Goal: Task Accomplishment & Management: Manage account settings

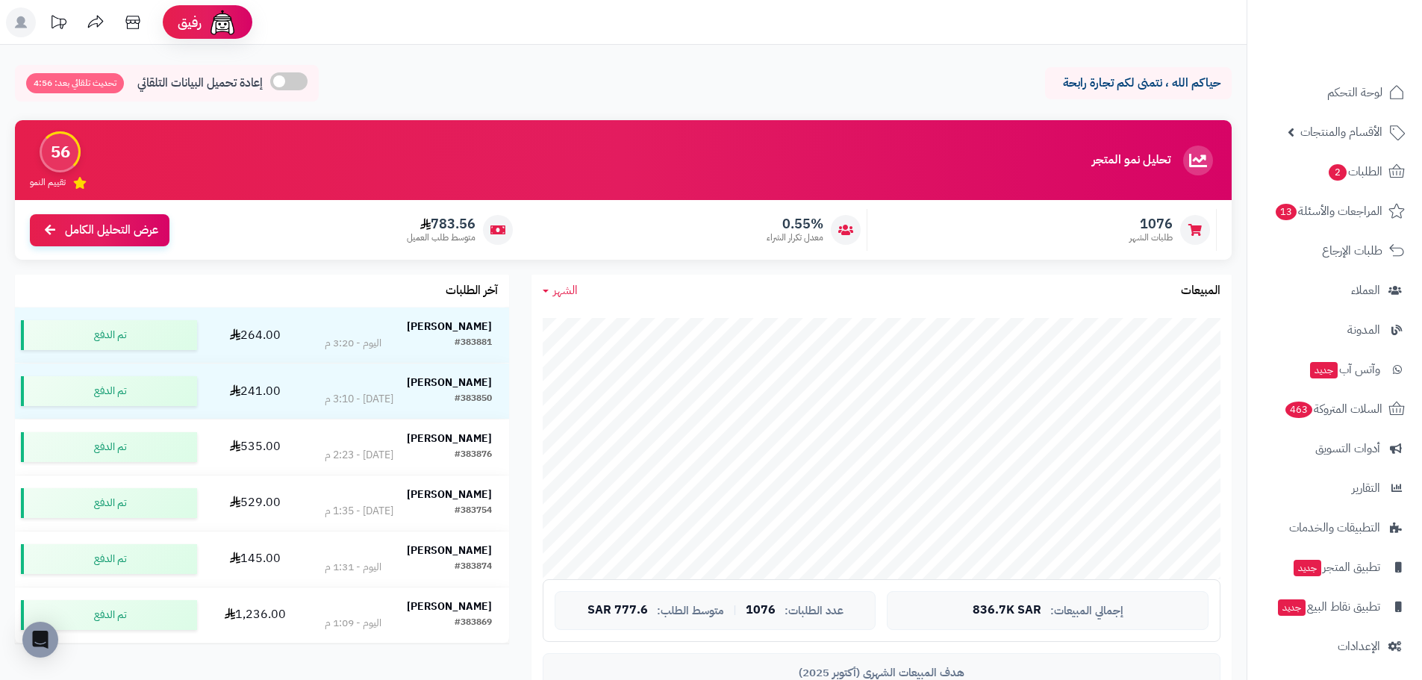
click at [568, 289] on span "الشهر" at bounding box center [565, 290] width 25 height 18
click at [603, 322] on link "اليوم" at bounding box center [591, 326] width 119 height 28
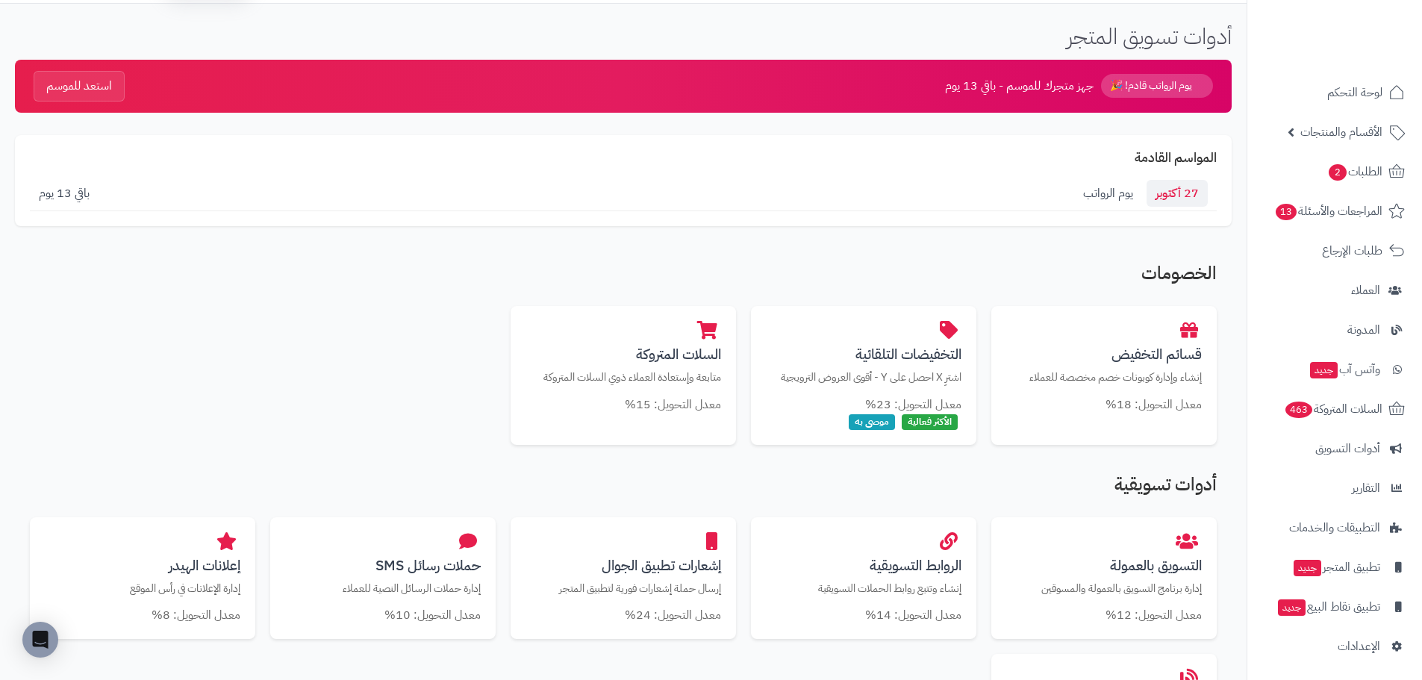
scroll to position [224, 0]
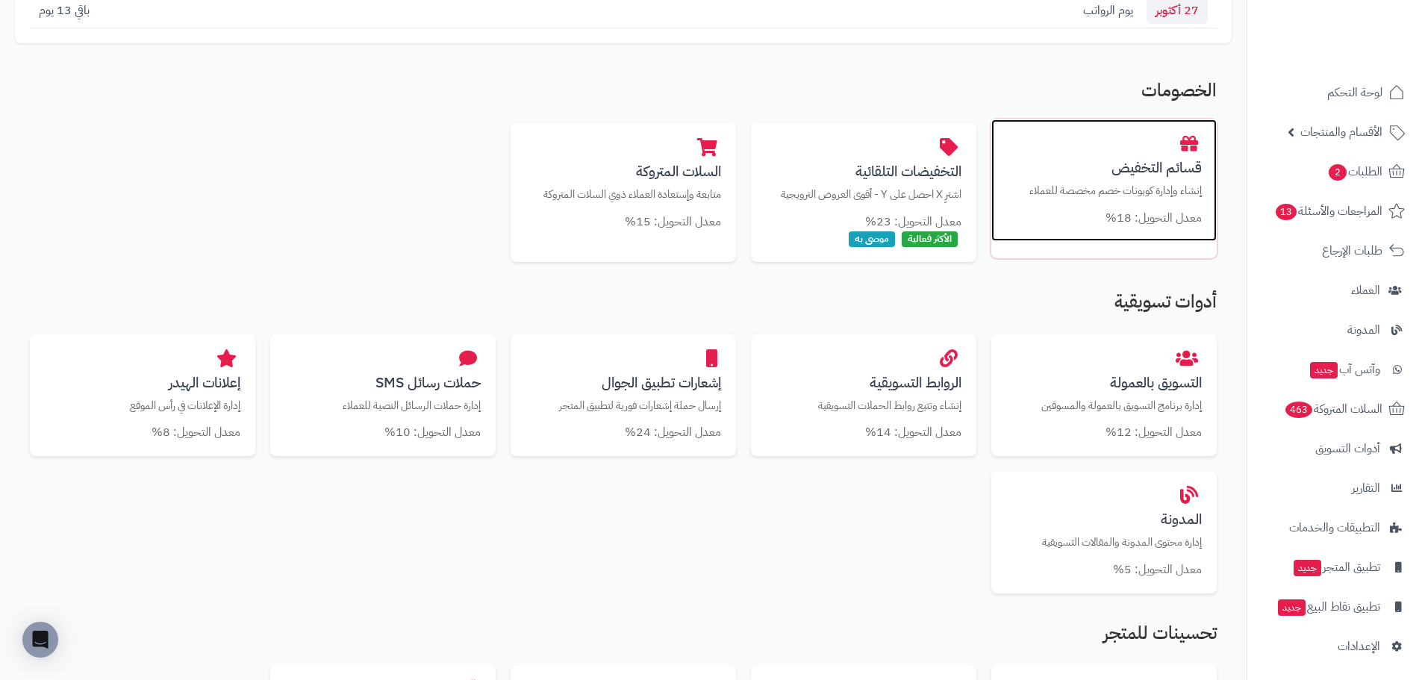
click at [1125, 169] on h3 "قسائم التخفيض" at bounding box center [1104, 168] width 196 height 16
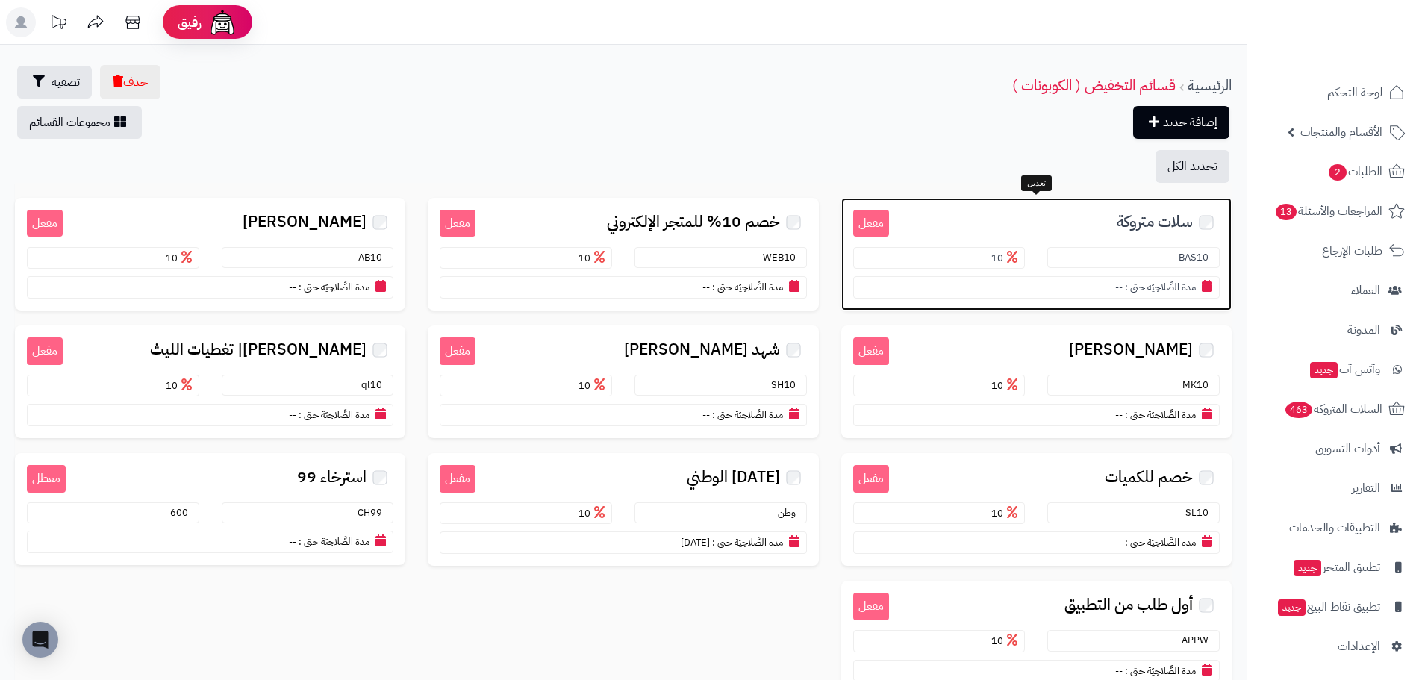
click at [1149, 219] on span "سلات متروكة" at bounding box center [1155, 222] width 76 height 17
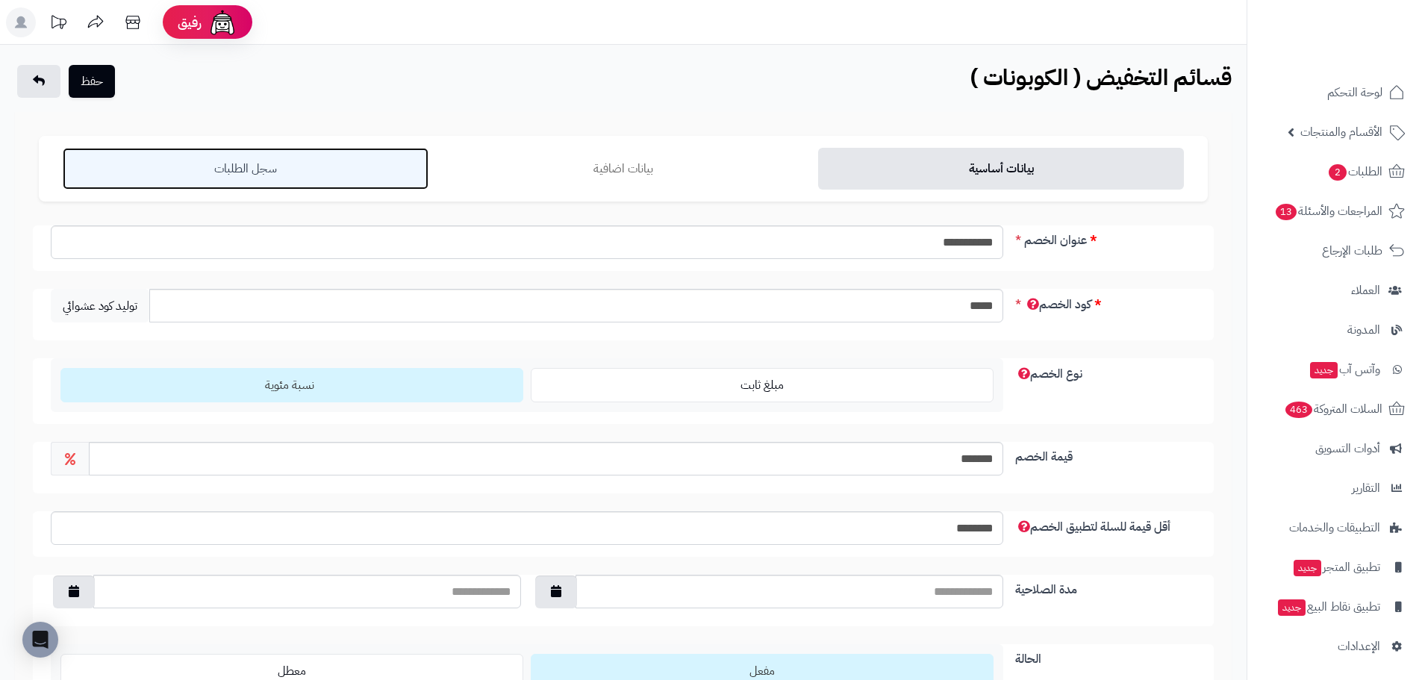
click at [219, 168] on link "سجل الطلبات" at bounding box center [246, 169] width 366 height 42
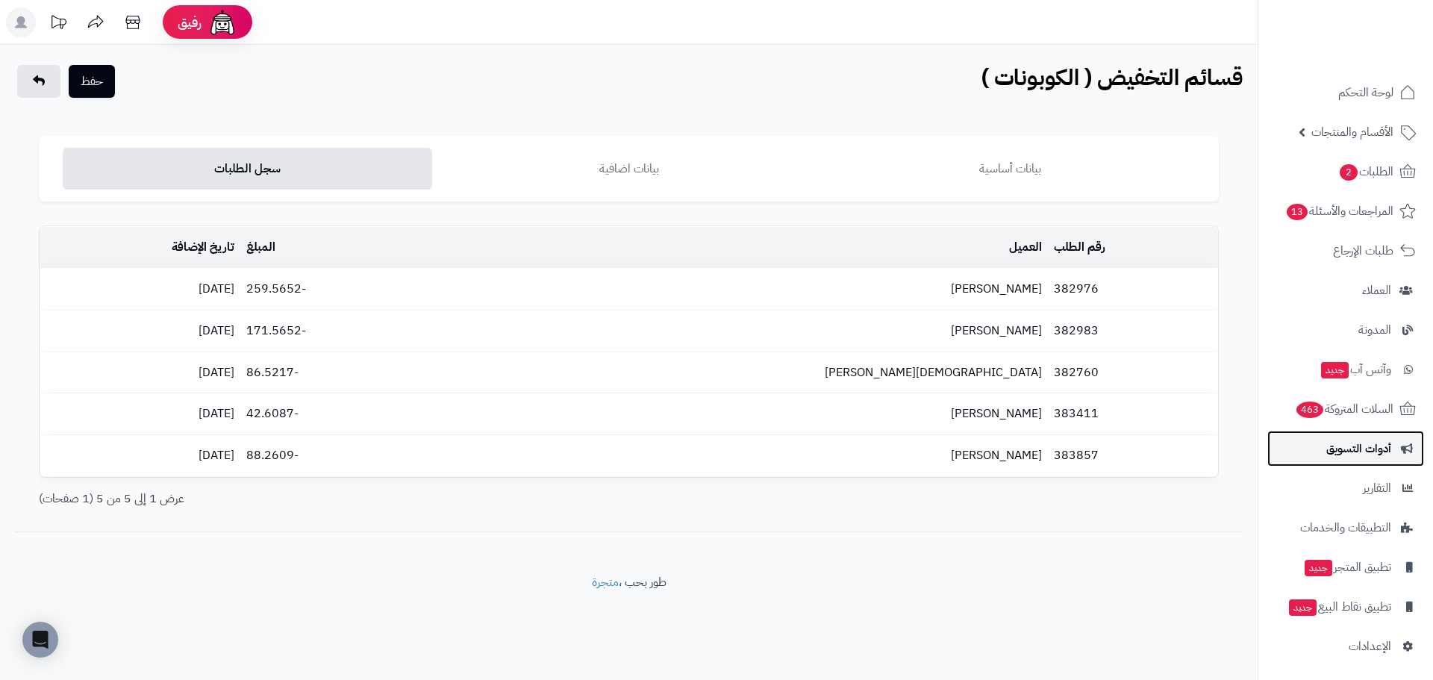
click at [1385, 451] on span "أدوات التسويق" at bounding box center [1359, 448] width 65 height 21
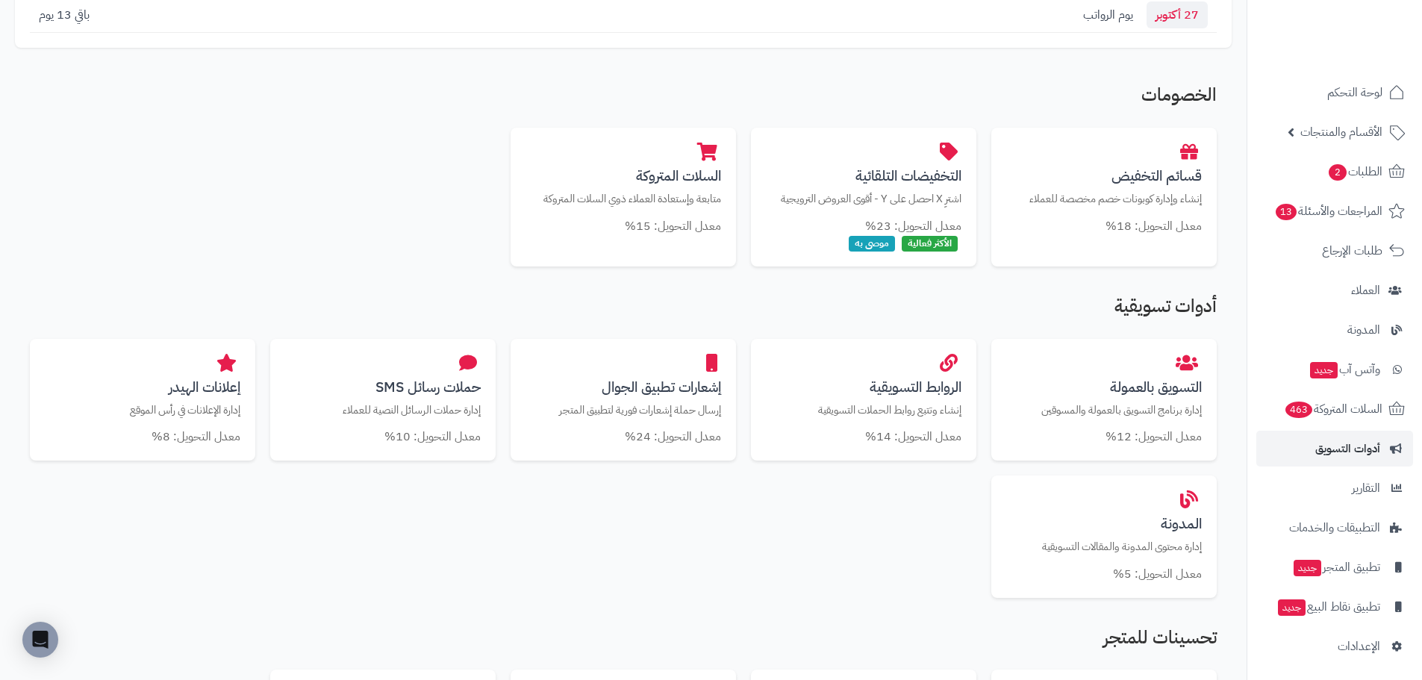
scroll to position [224, 0]
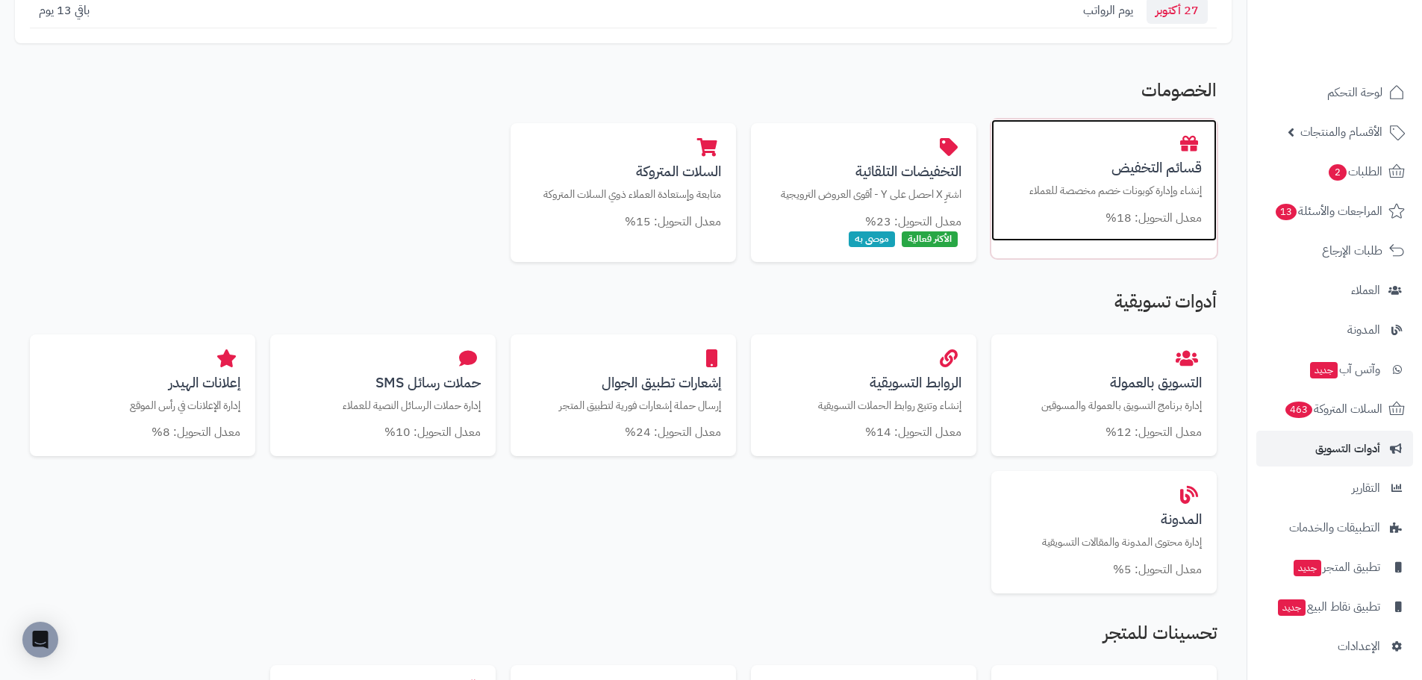
click at [1124, 190] on p "إنشاء وإدارة كوبونات خصم مخصصة للعملاء" at bounding box center [1104, 191] width 196 height 16
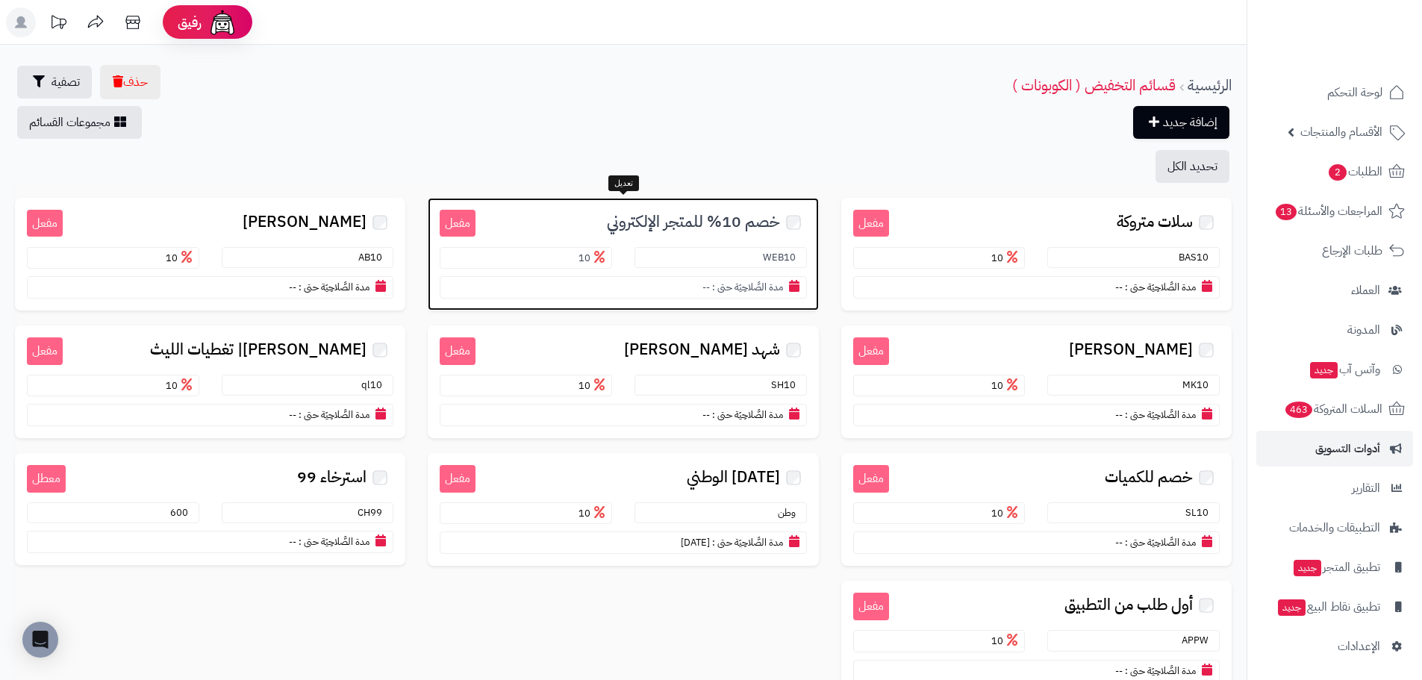
click at [709, 224] on span "خصم 10% للمتجر الإلكتروني" at bounding box center [693, 222] width 173 height 17
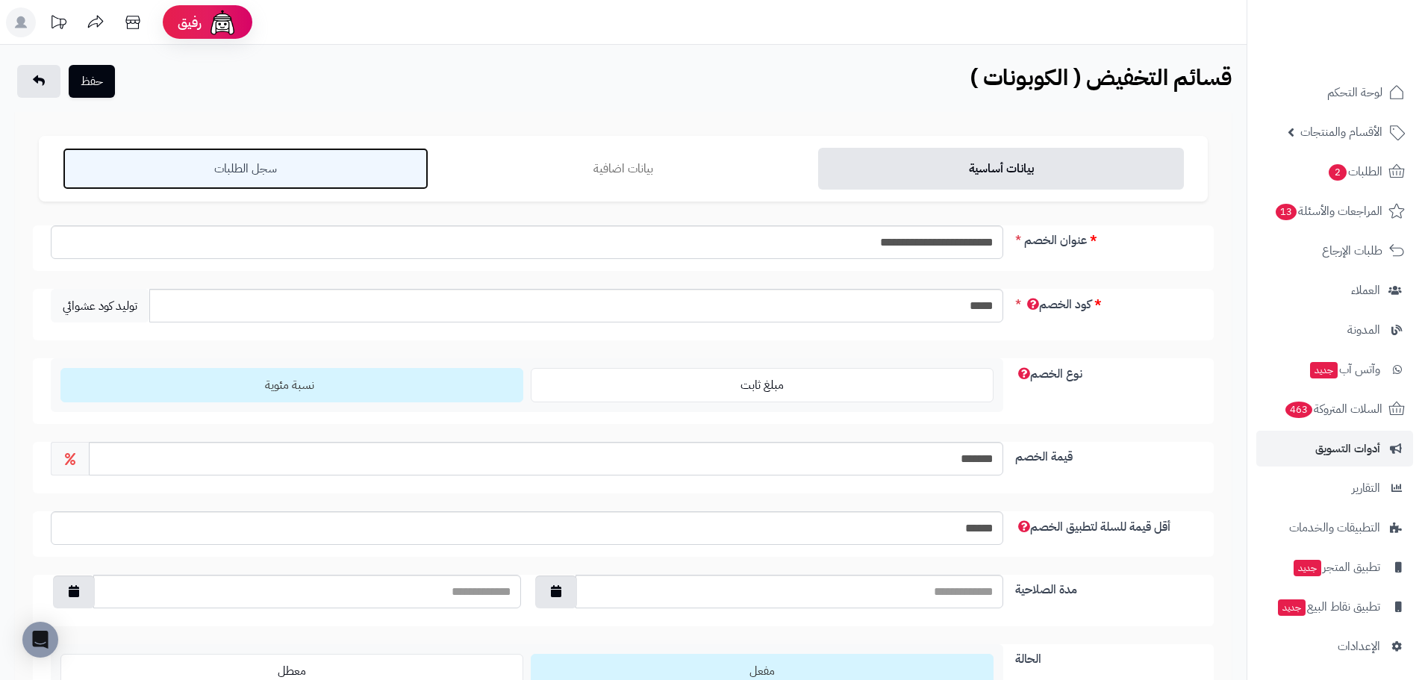
click at [266, 166] on link "سجل الطلبات" at bounding box center [246, 169] width 366 height 42
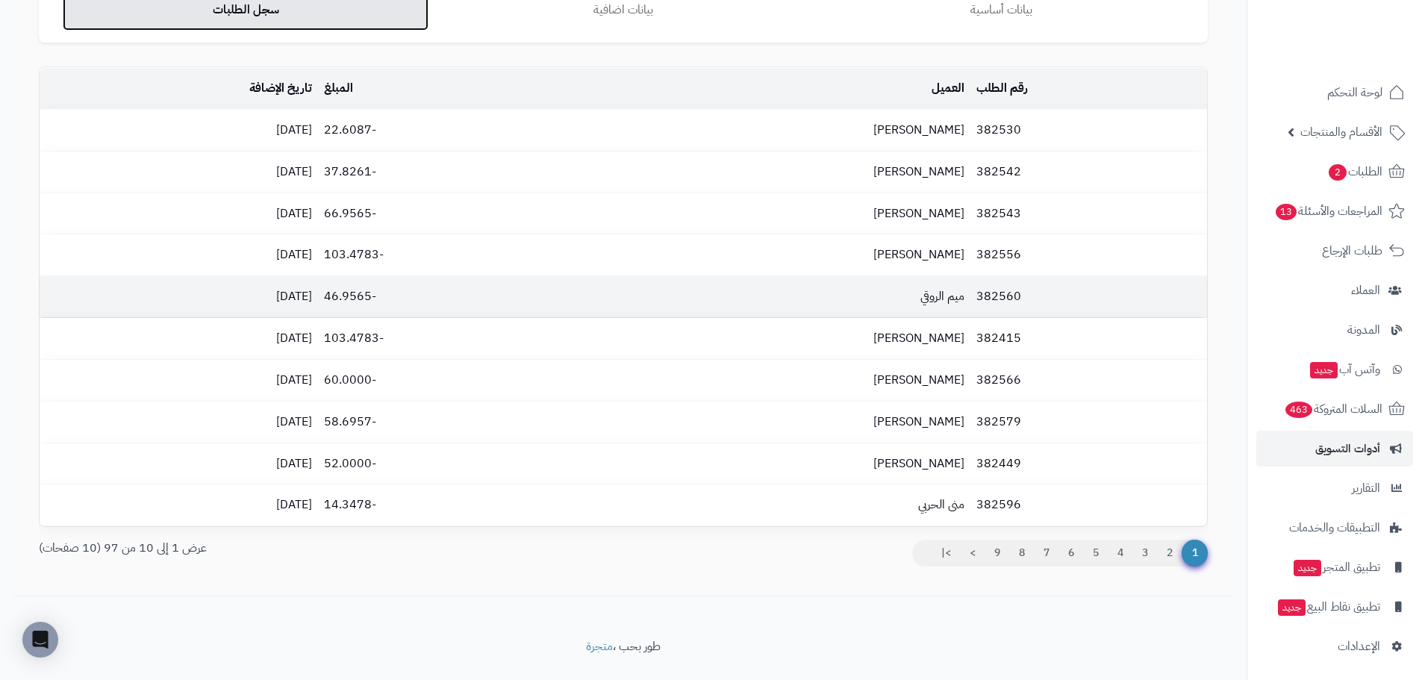
scroll to position [192, 0]
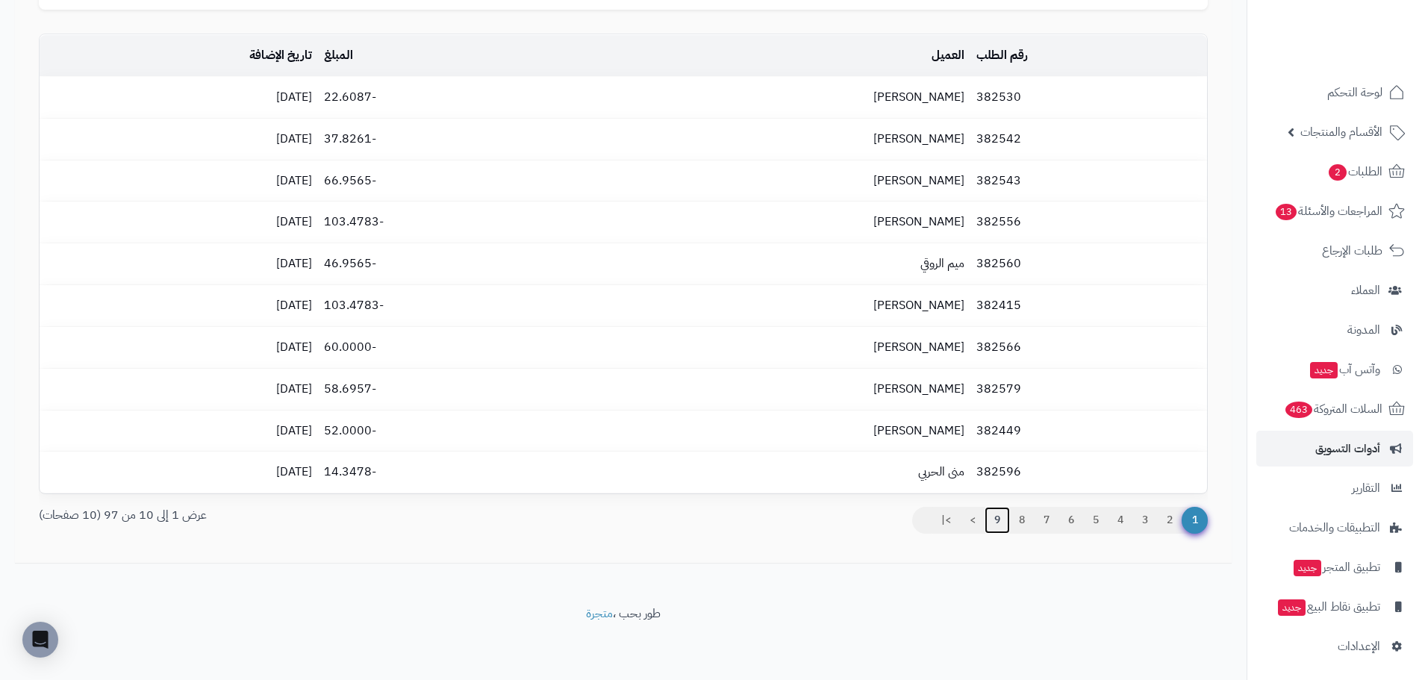
click at [996, 515] on link "9" at bounding box center [997, 520] width 25 height 27
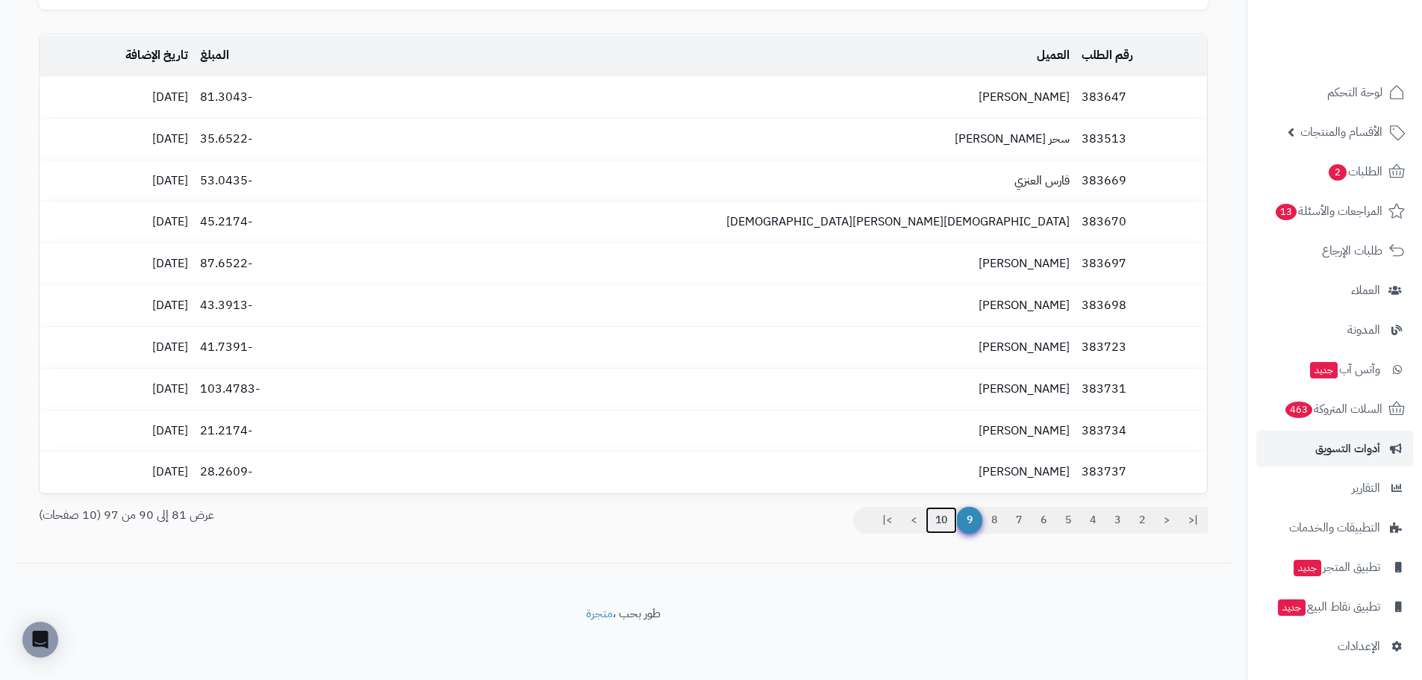
click at [946, 522] on link "10" at bounding box center [941, 520] width 31 height 27
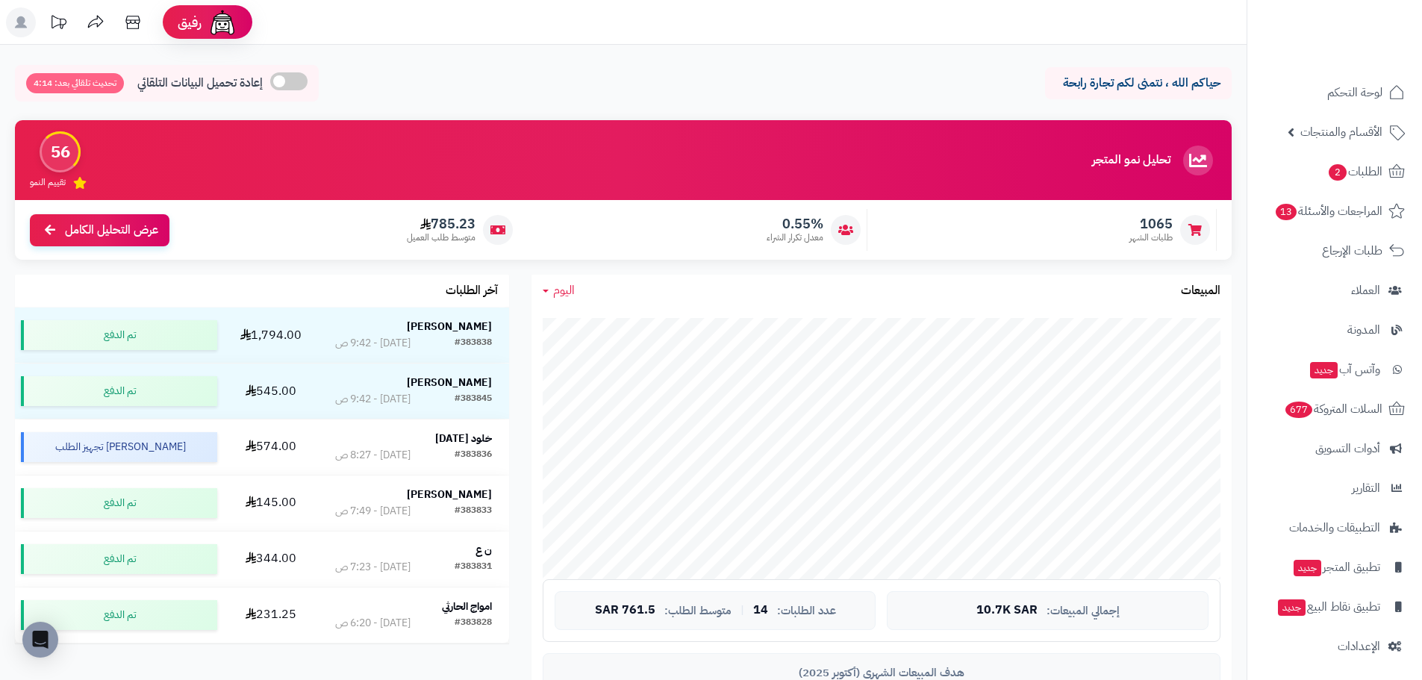
scroll to position [224, 0]
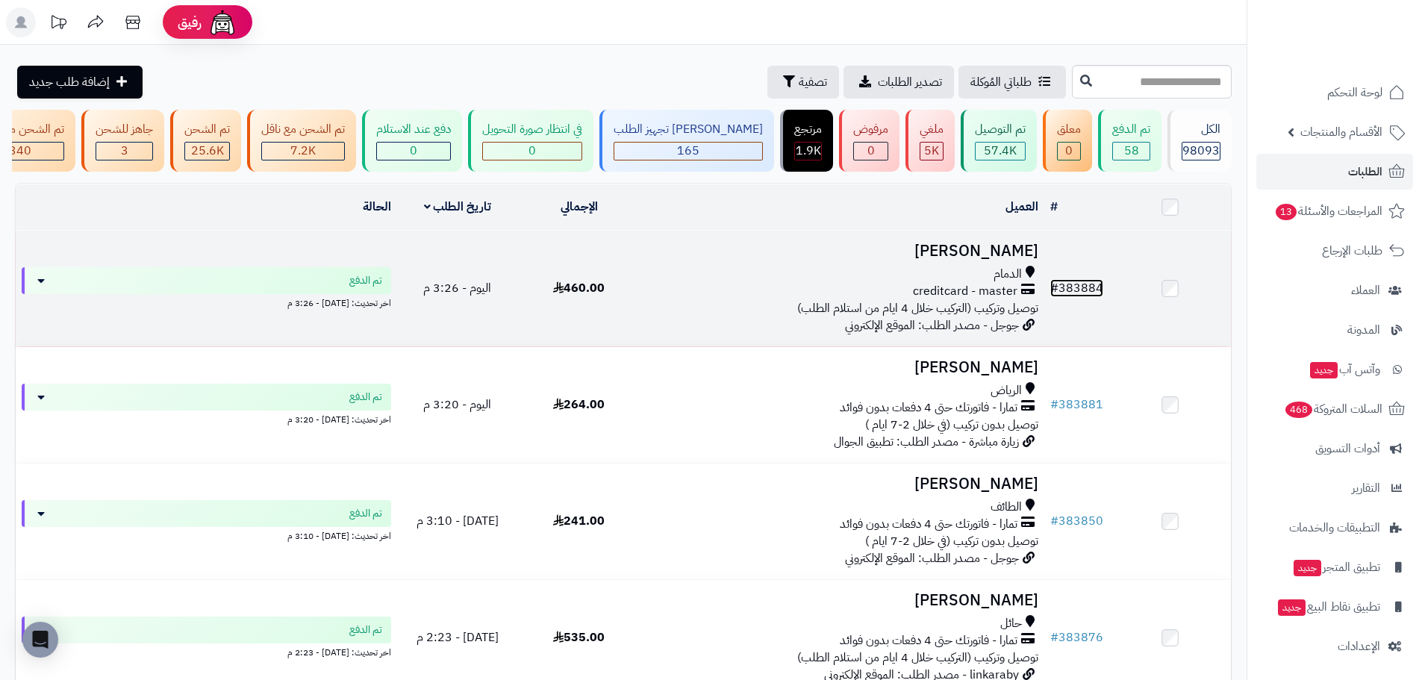
click at [1063, 292] on link "# 383884" at bounding box center [1076, 288] width 53 height 18
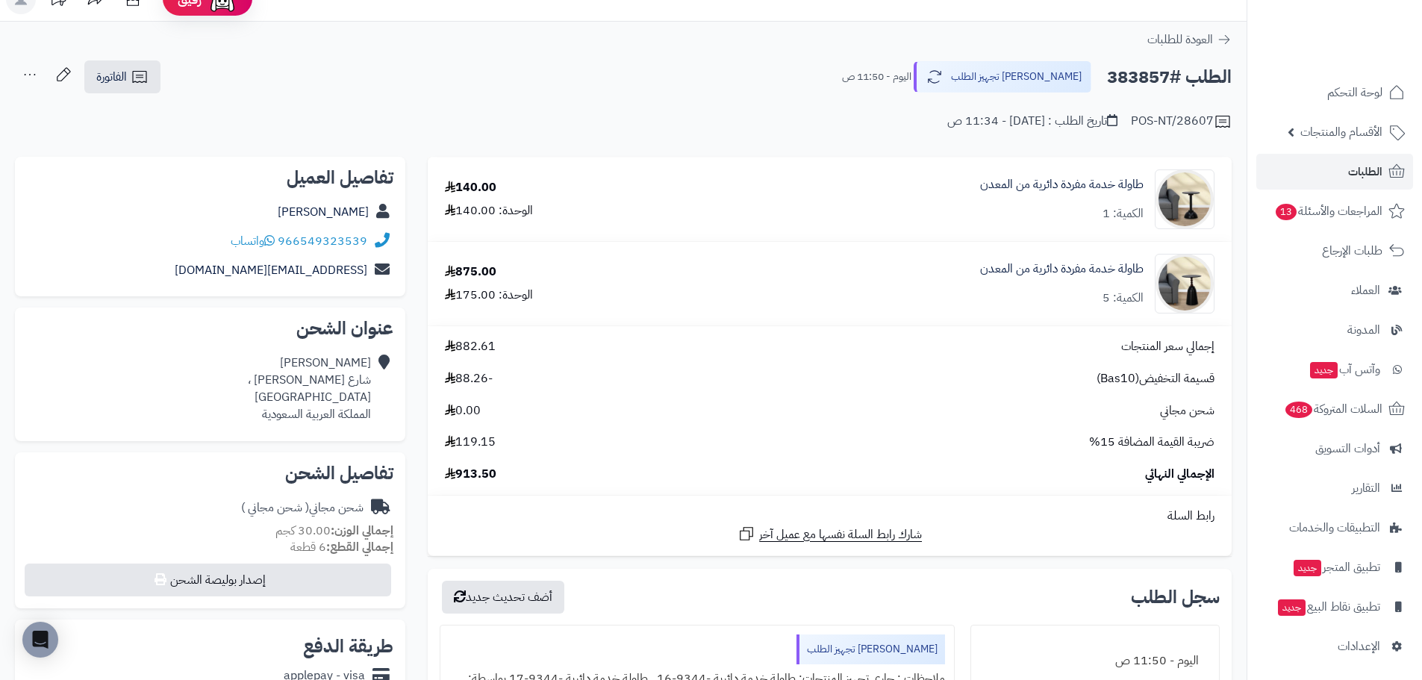
scroll to position [149, 0]
